Goal: Check status

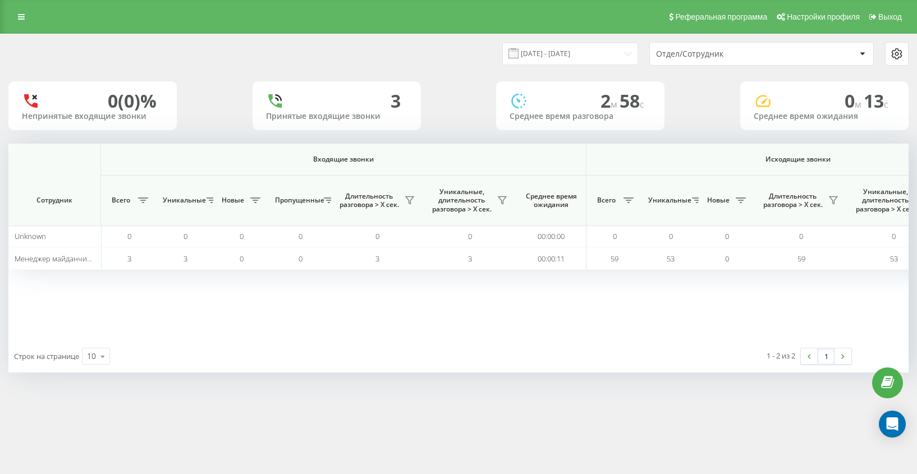
scroll to position [0, 665]
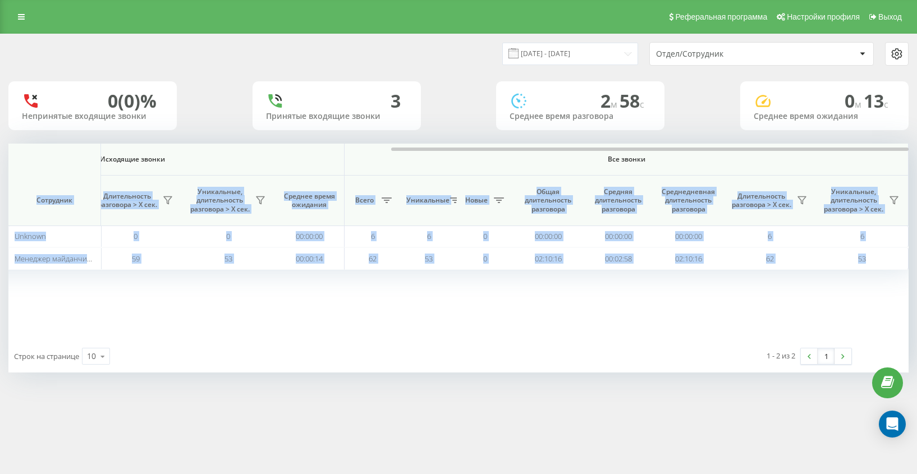
drag, startPoint x: 569, startPoint y: 145, endPoint x: 623, endPoint y: 165, distance: 57.0
click at [623, 165] on div "Входящие звонки Исходящие звонки Все звонки Сотрудник Всего Уникальные Новые Пр…" at bounding box center [458, 242] width 900 height 196
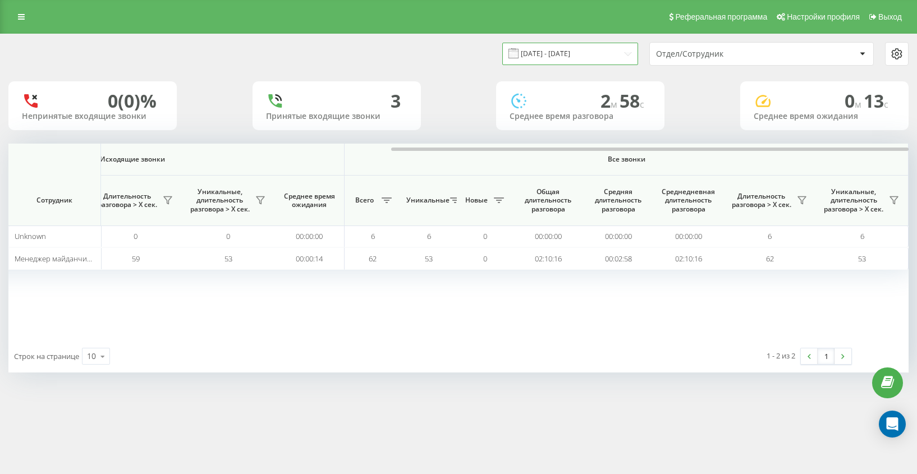
click at [558, 47] on input "[DATE] - [DATE]" at bounding box center [570, 54] width 136 height 22
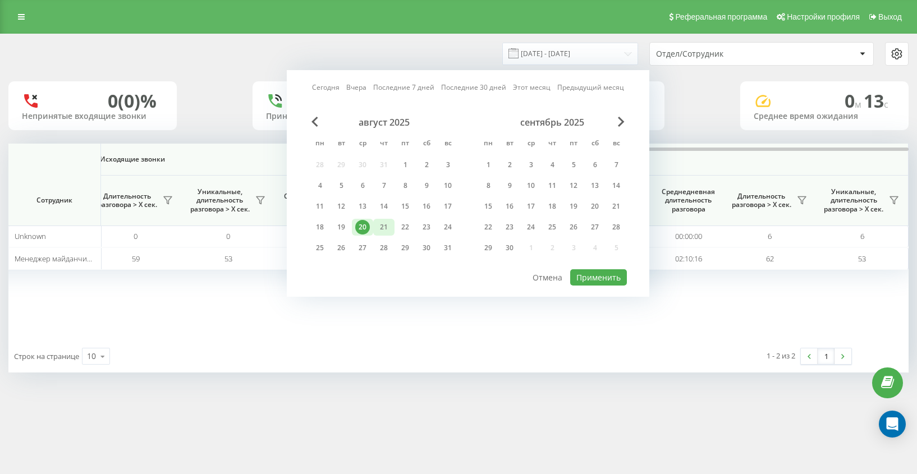
click at [382, 227] on div "21" at bounding box center [383, 227] width 15 height 15
click at [599, 274] on button "Применить" at bounding box center [598, 277] width 57 height 16
type input "[DATE] - [DATE]"
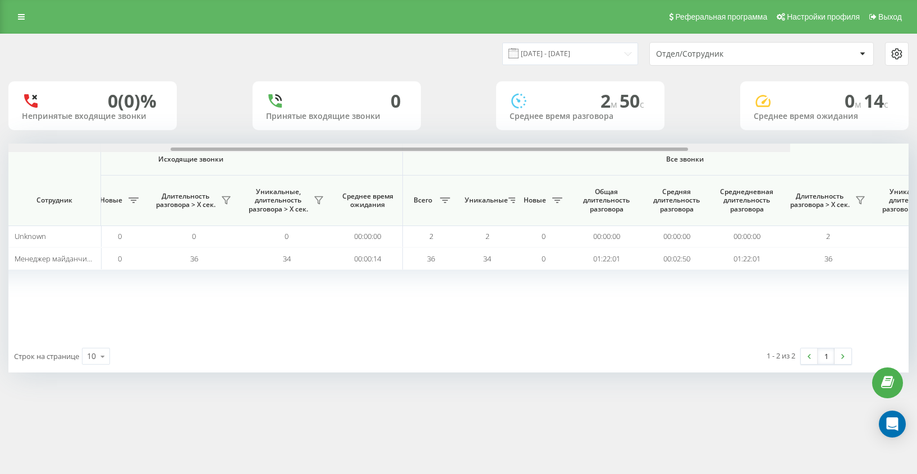
scroll to position [0, 665]
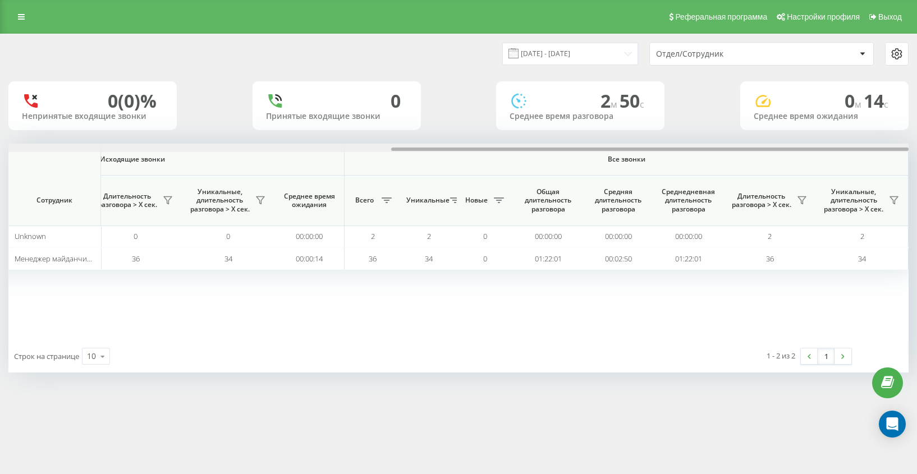
drag, startPoint x: 454, startPoint y: 149, endPoint x: 853, endPoint y: 182, distance: 400.3
click at [853, 182] on div "Входящие звонки Исходящие звонки Все звонки Сотрудник Всего Уникальные Новые Пр…" at bounding box center [458, 242] width 900 height 196
drag, startPoint x: 626, startPoint y: 147, endPoint x: 763, endPoint y: 150, distance: 136.4
click at [763, 150] on div at bounding box center [649, 149] width 517 height 3
drag, startPoint x: 609, startPoint y: 148, endPoint x: 695, endPoint y: 158, distance: 85.9
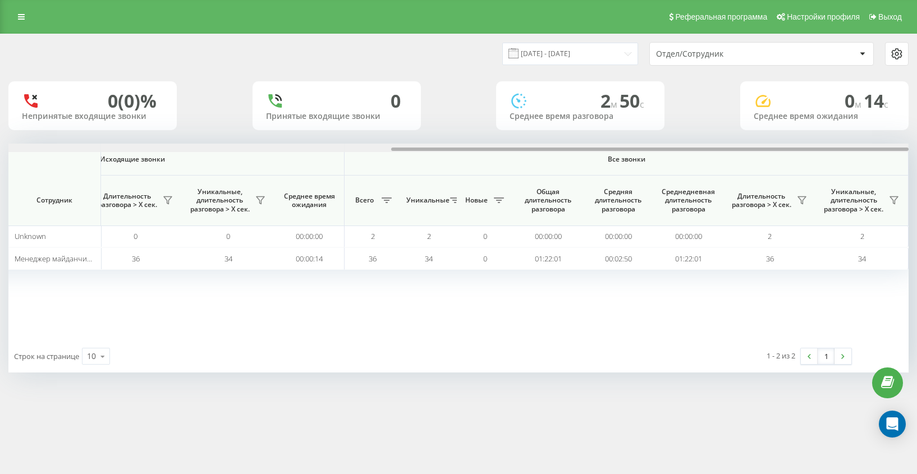
click at [695, 158] on div "Входящие звонки Исходящие звонки Все звонки Сотрудник Всего Уникальные Новые Пр…" at bounding box center [458, 242] width 900 height 196
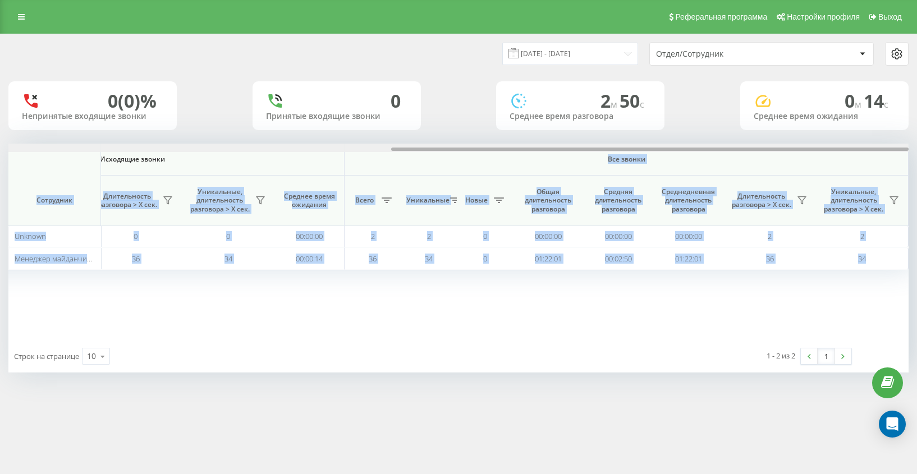
drag, startPoint x: 659, startPoint y: 153, endPoint x: 688, endPoint y: 146, distance: 29.4
click at [686, 146] on div "Входящие звонки Исходящие звонки Все звонки Сотрудник Всего Уникальные Новые Пр…" at bounding box center [458, 242] width 900 height 196
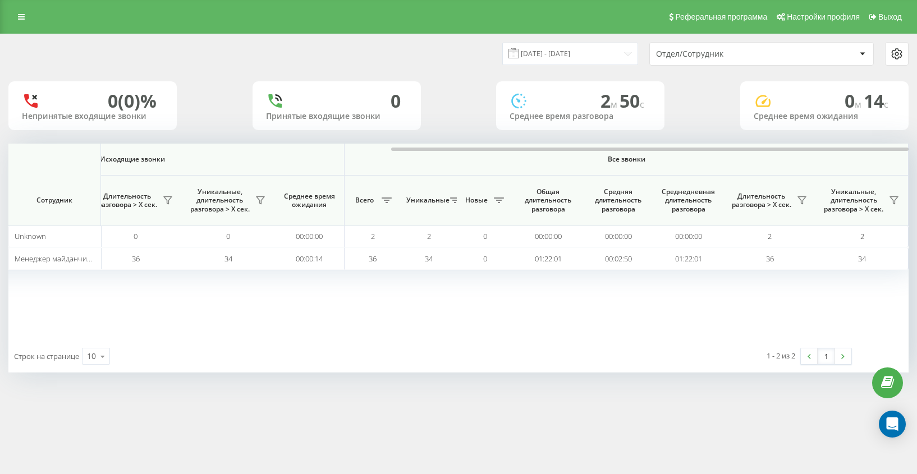
drag, startPoint x: 694, startPoint y: 145, endPoint x: 788, endPoint y: 153, distance: 94.0
click at [743, 149] on div at bounding box center [458, 148] width 900 height 8
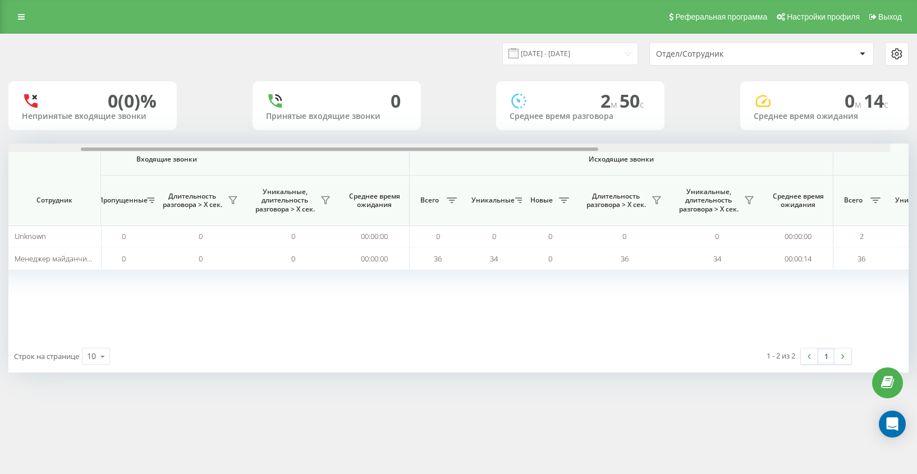
scroll to position [0, 0]
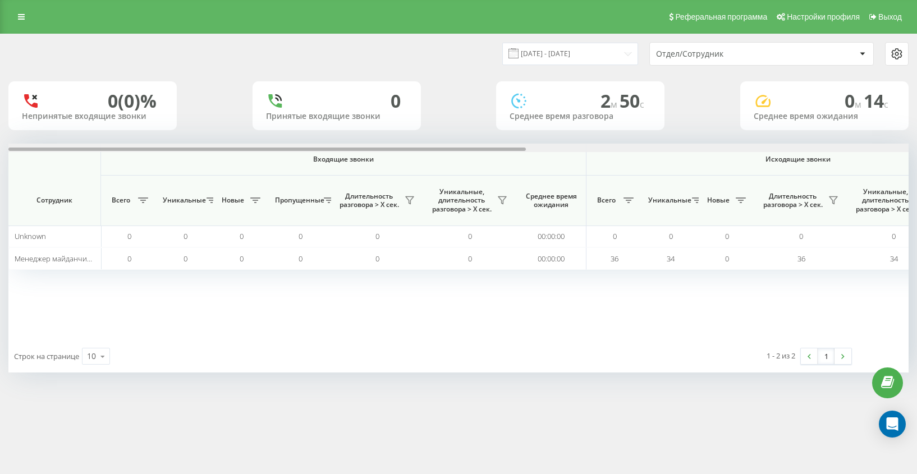
drag, startPoint x: 794, startPoint y: 150, endPoint x: 304, endPoint y: 82, distance: 495.1
click at [371, 106] on div "[DATE] - [DATE] Отдел/Сотрудник 0 (0)% Непринятые входящие звонки 0 Принятые вх…" at bounding box center [458, 203] width 900 height 338
